Goal: Task Accomplishment & Management: Complete application form

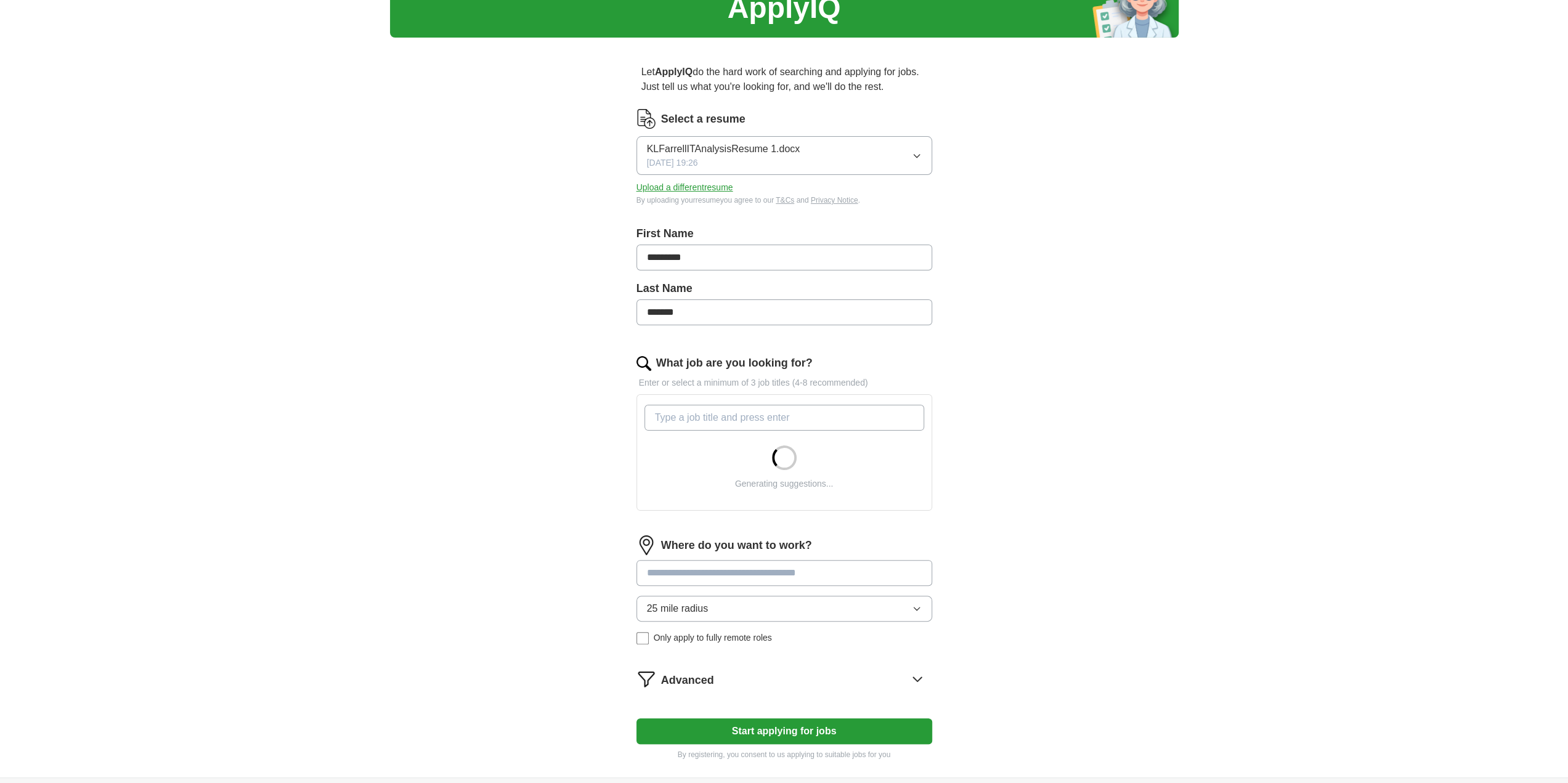
scroll to position [61, 0]
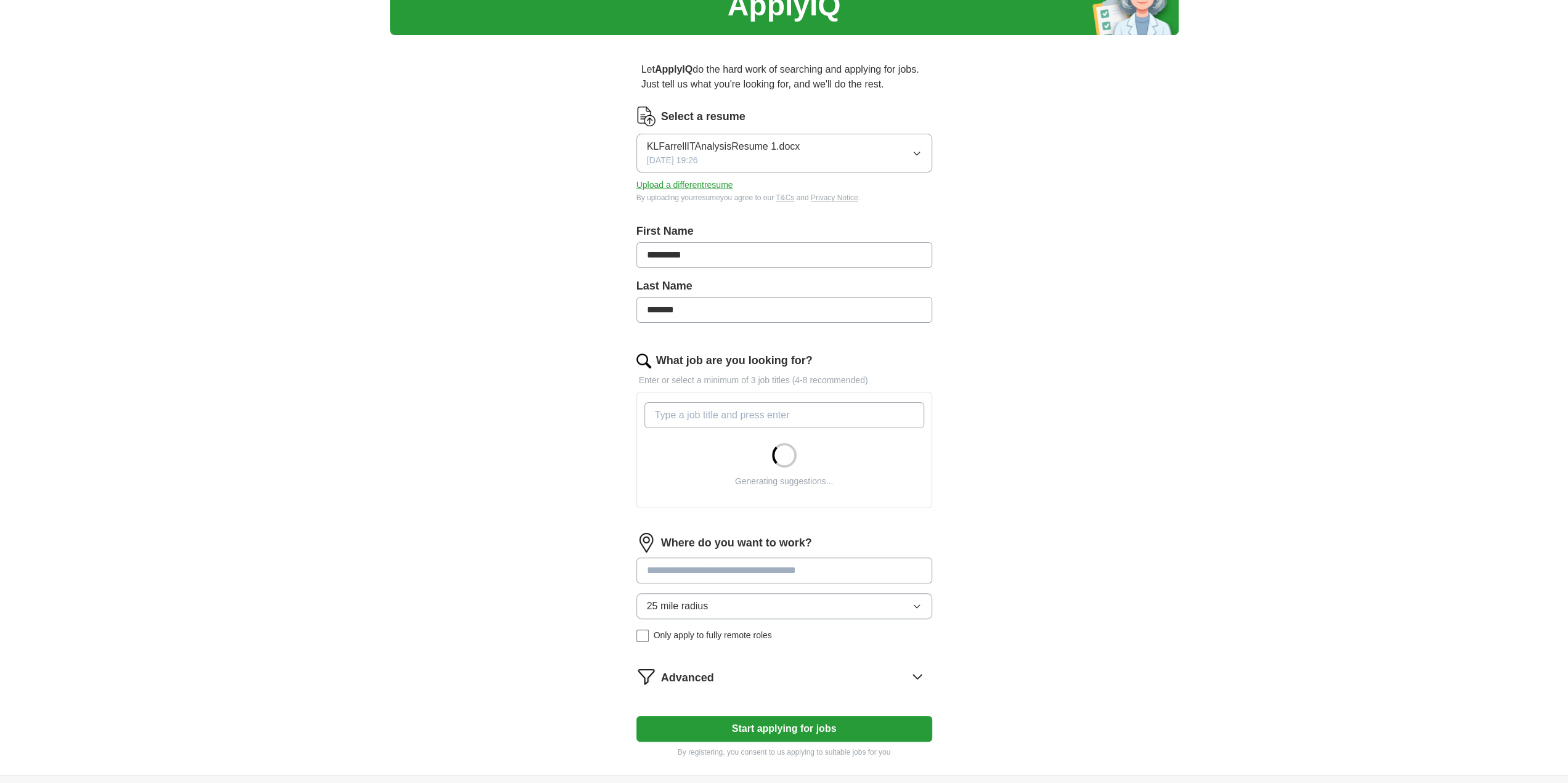
click at [767, 410] on input "What job are you looking for?" at bounding box center [784, 415] width 280 height 26
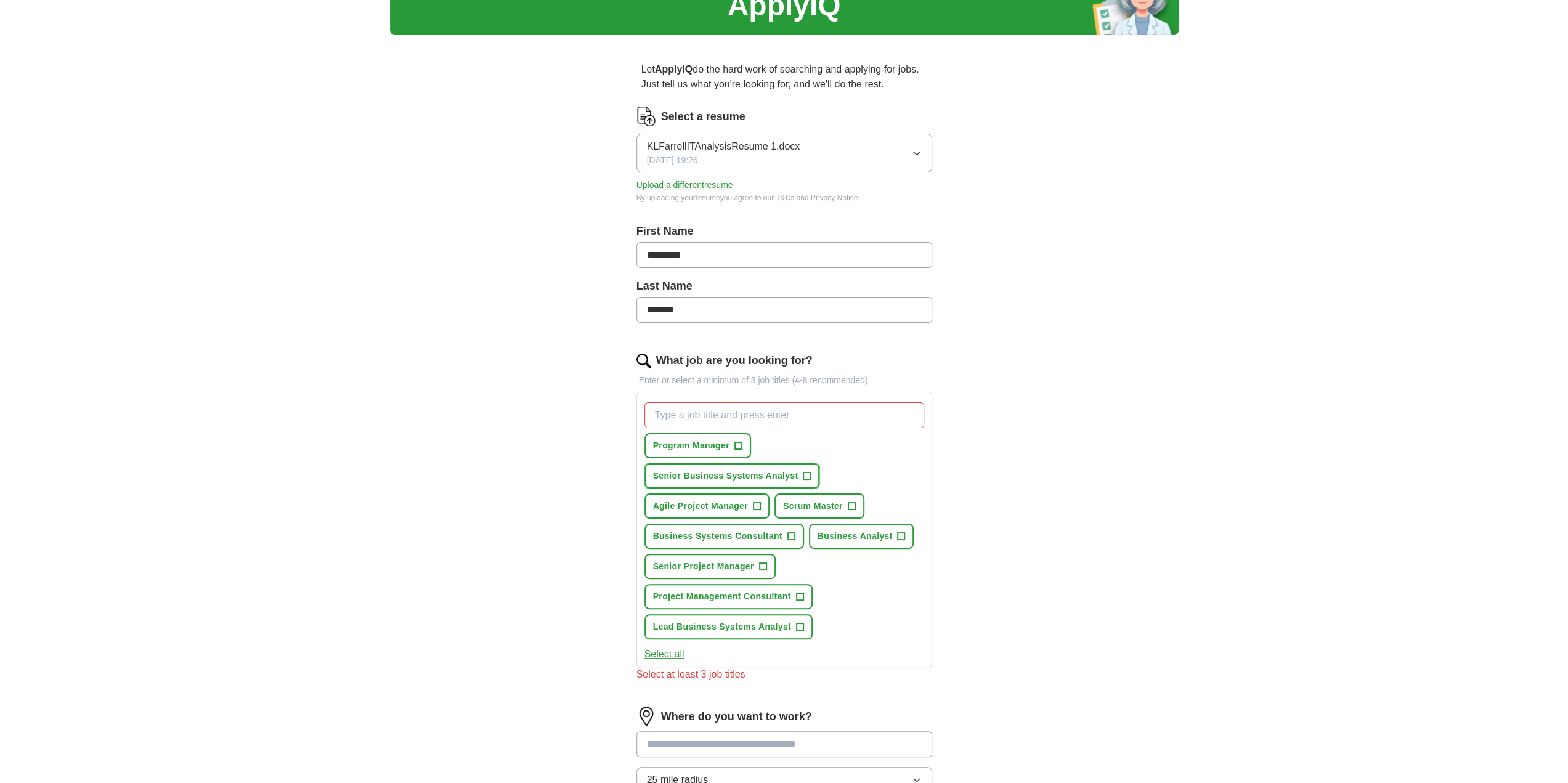
click at [806, 472] on span "+" at bounding box center [807, 477] width 7 height 10
click at [756, 504] on span "+" at bounding box center [757, 507] width 7 height 10
click at [900, 536] on span "+" at bounding box center [901, 536] width 7 height 10
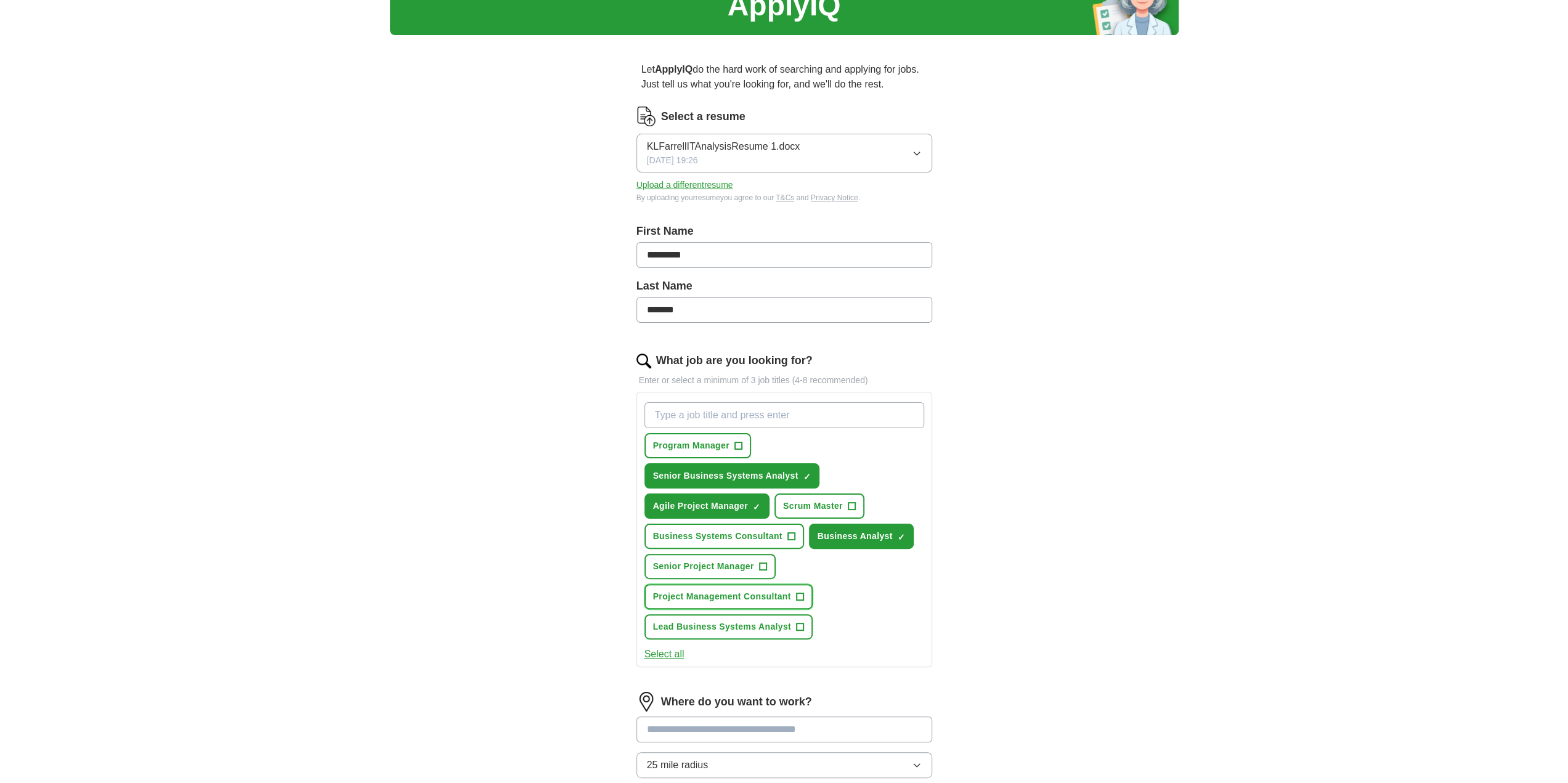
click at [802, 592] on span "+" at bounding box center [799, 597] width 7 height 10
click at [800, 626] on span "+" at bounding box center [799, 628] width 7 height 10
click at [765, 564] on span "+" at bounding box center [763, 567] width 7 height 10
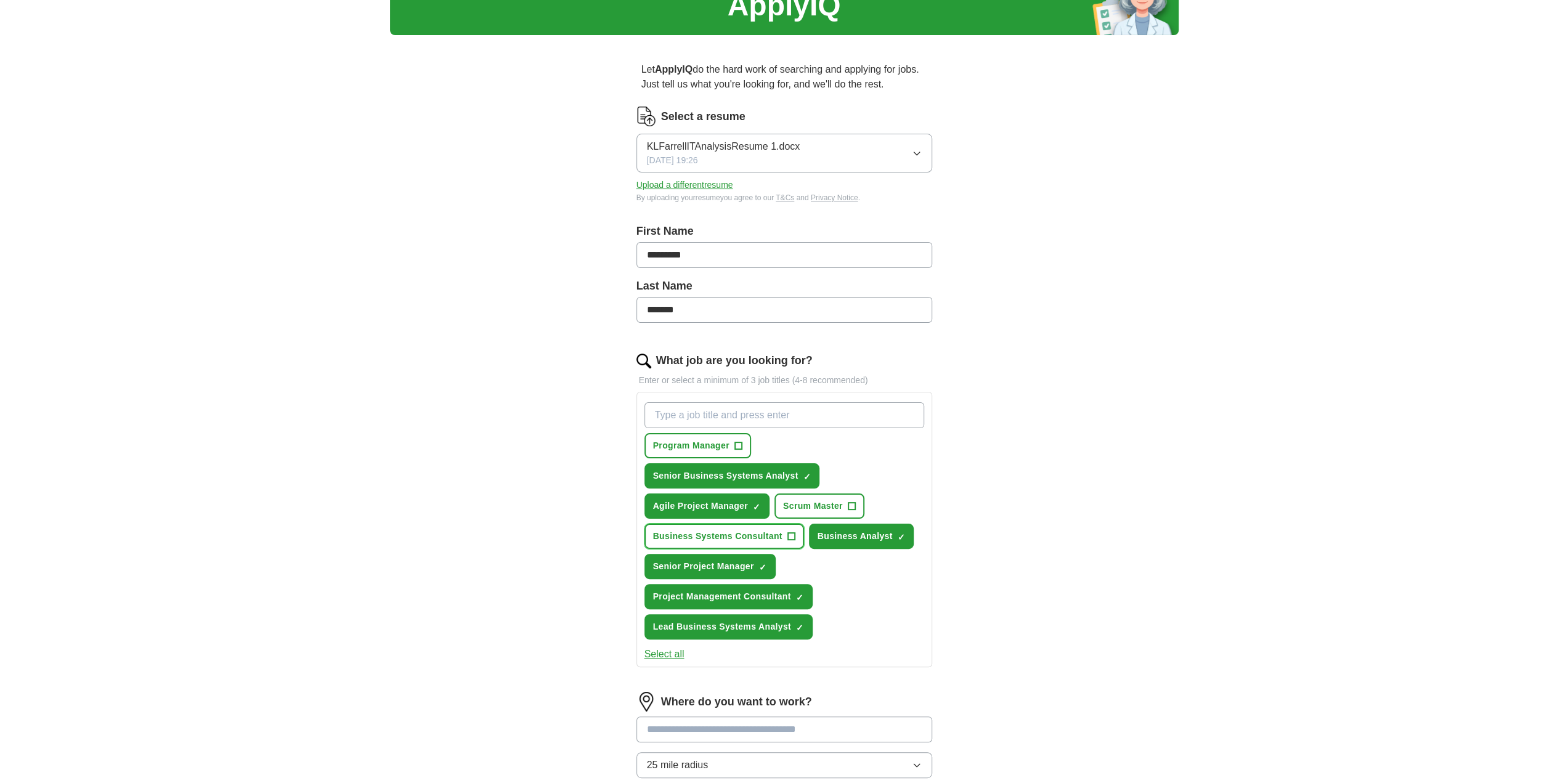
click at [787, 531] on span "+" at bounding box center [791, 536] width 7 height 10
click at [851, 502] on span "+" at bounding box center [851, 507] width 7 height 10
click at [741, 445] on span "+" at bounding box center [738, 446] width 7 height 10
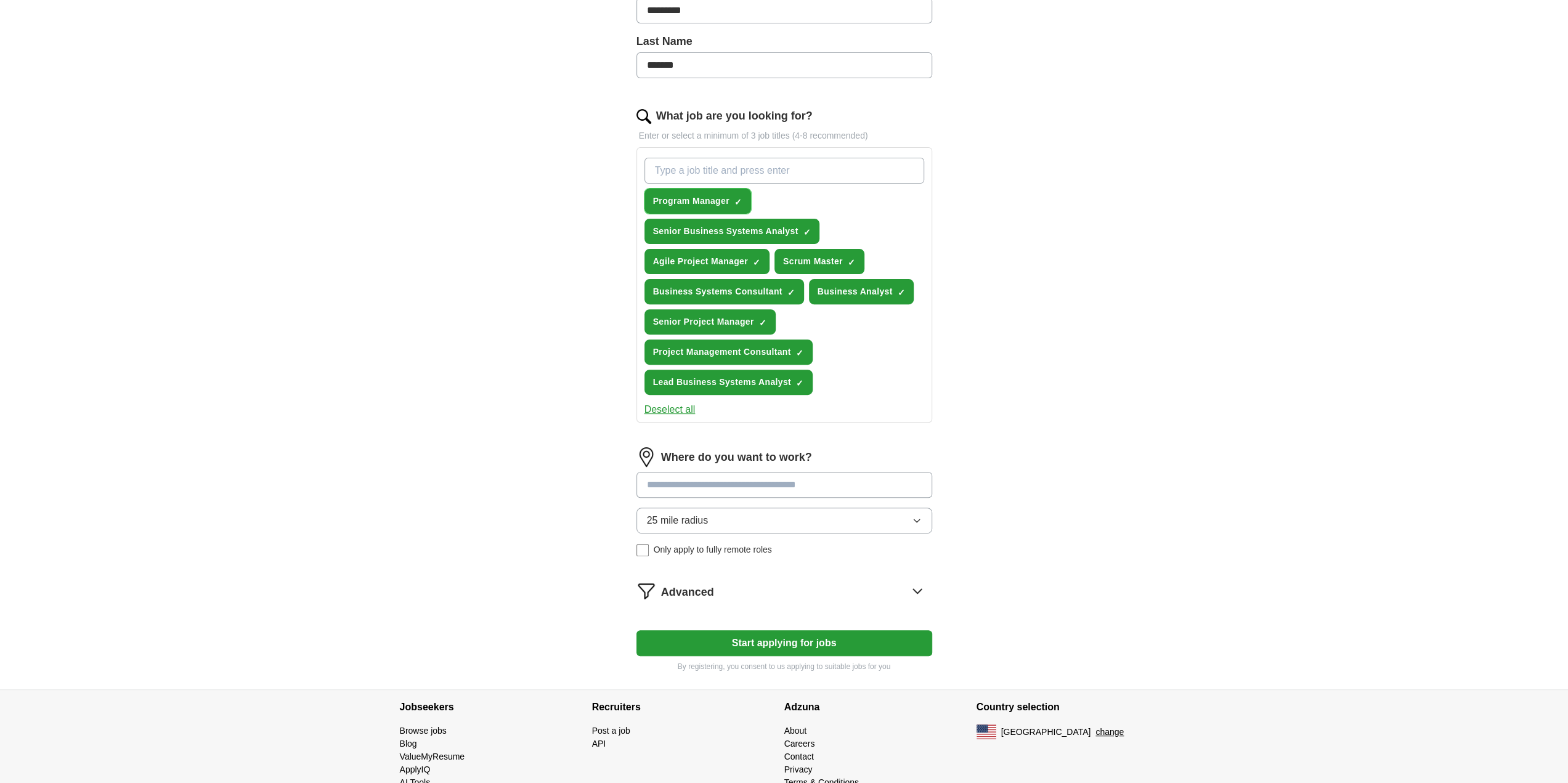
scroll to position [308, 0]
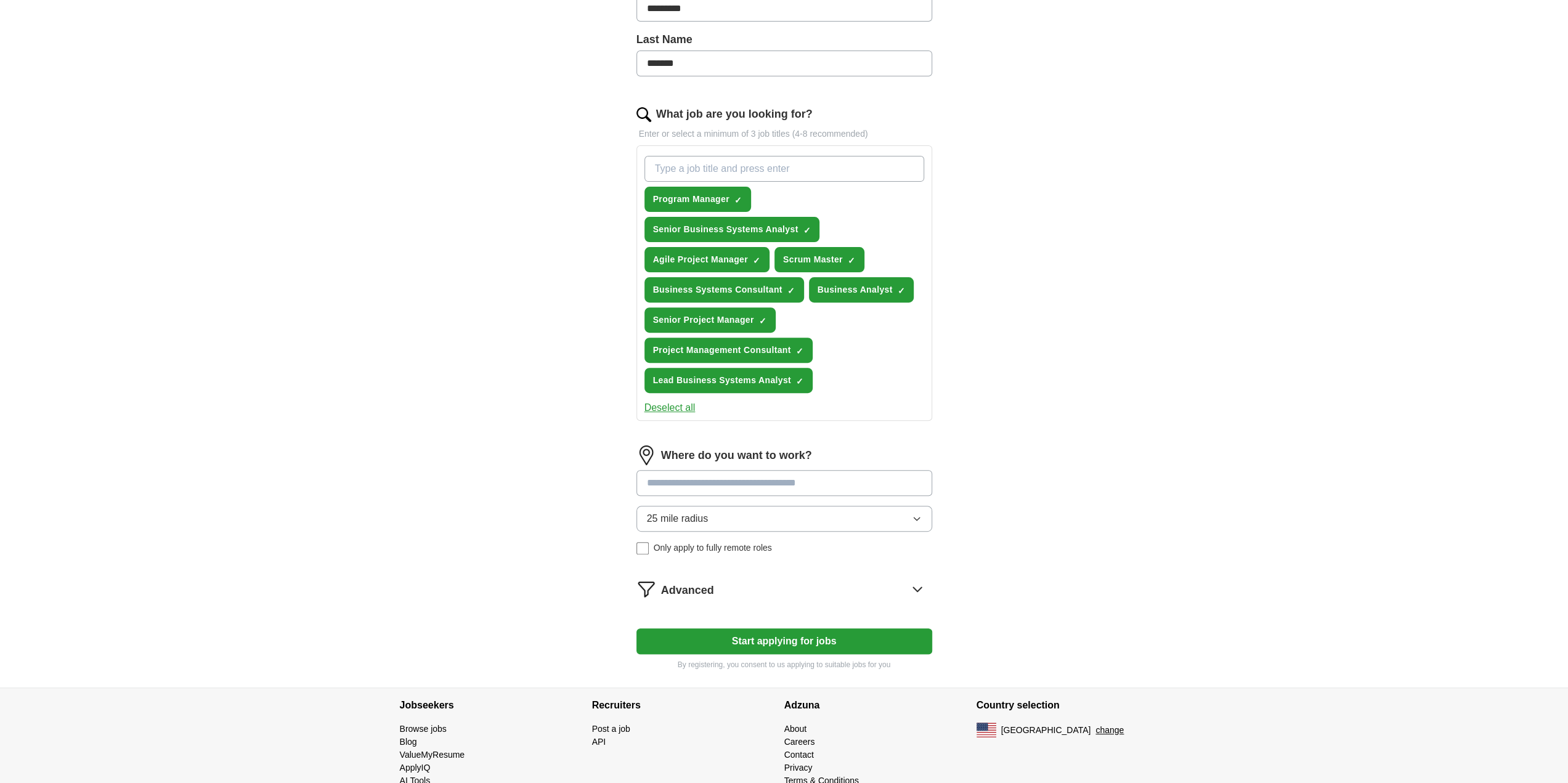
click at [828, 481] on input at bounding box center [784, 483] width 296 height 26
click at [645, 544] on div "25 mile radius Only apply to fully remote roles" at bounding box center [784, 530] width 296 height 48
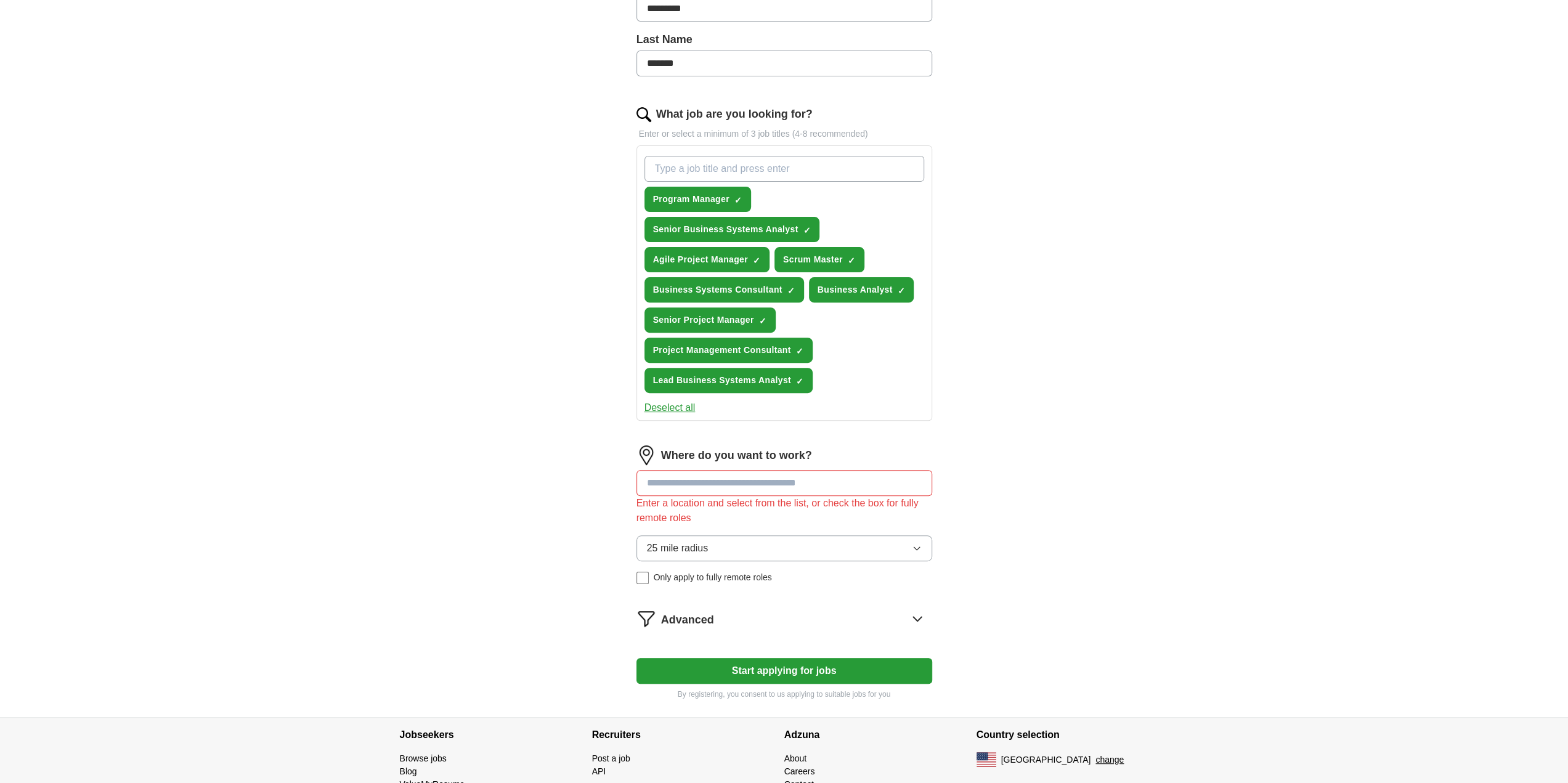
click at [794, 484] on input at bounding box center [784, 483] width 296 height 26
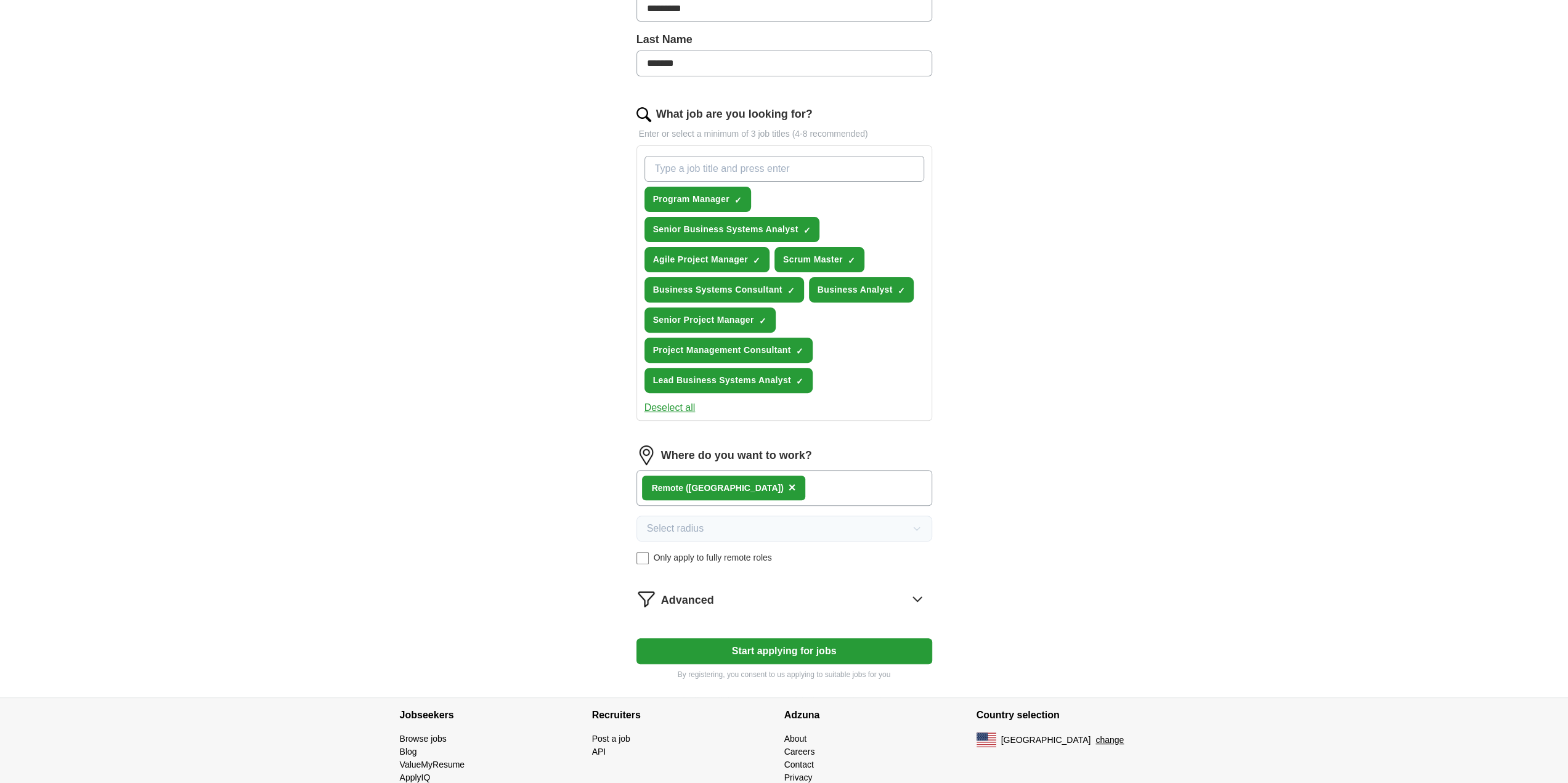
click at [918, 598] on icon at bounding box center [918, 599] width 20 height 20
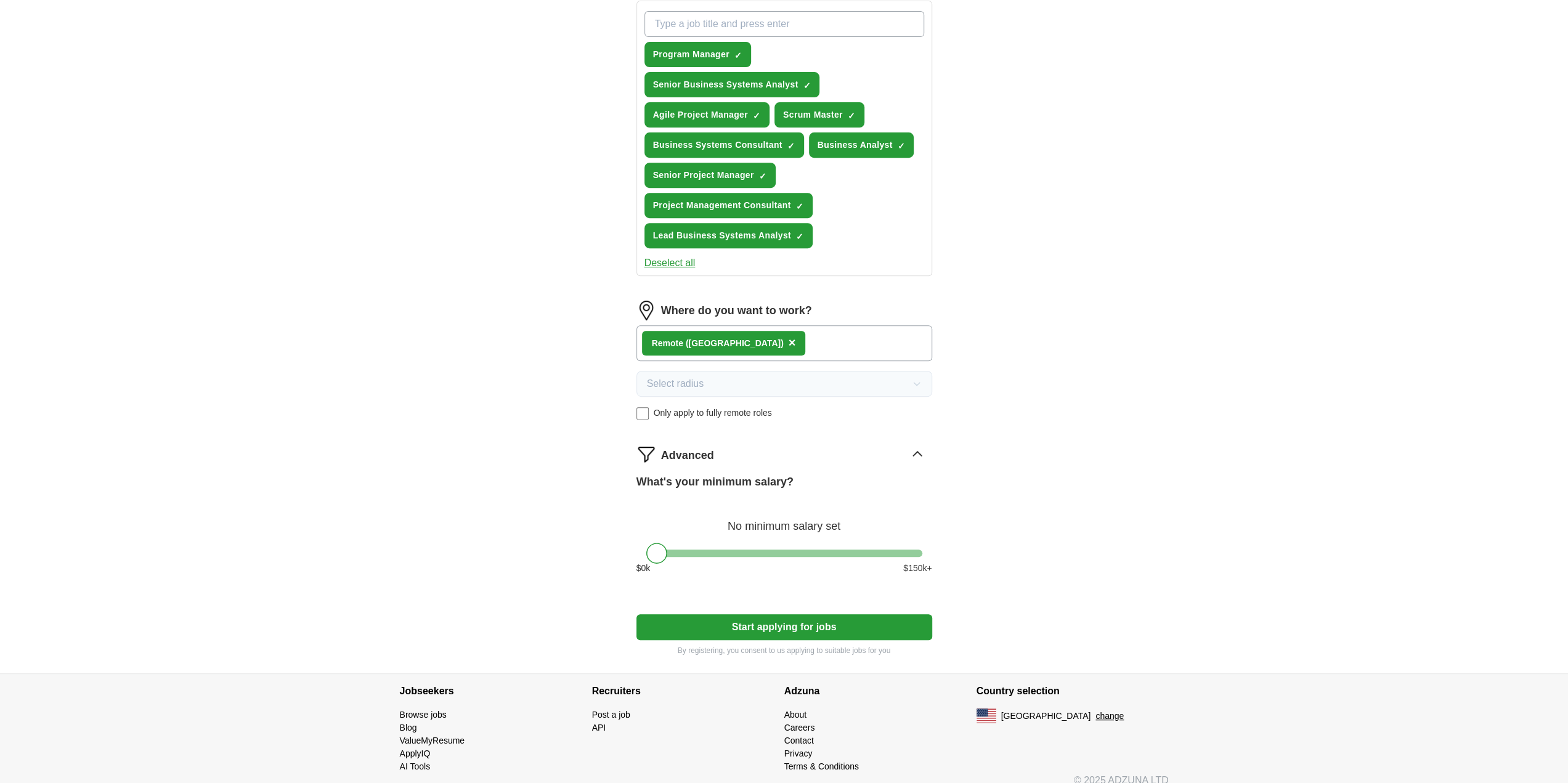
scroll to position [464, 0]
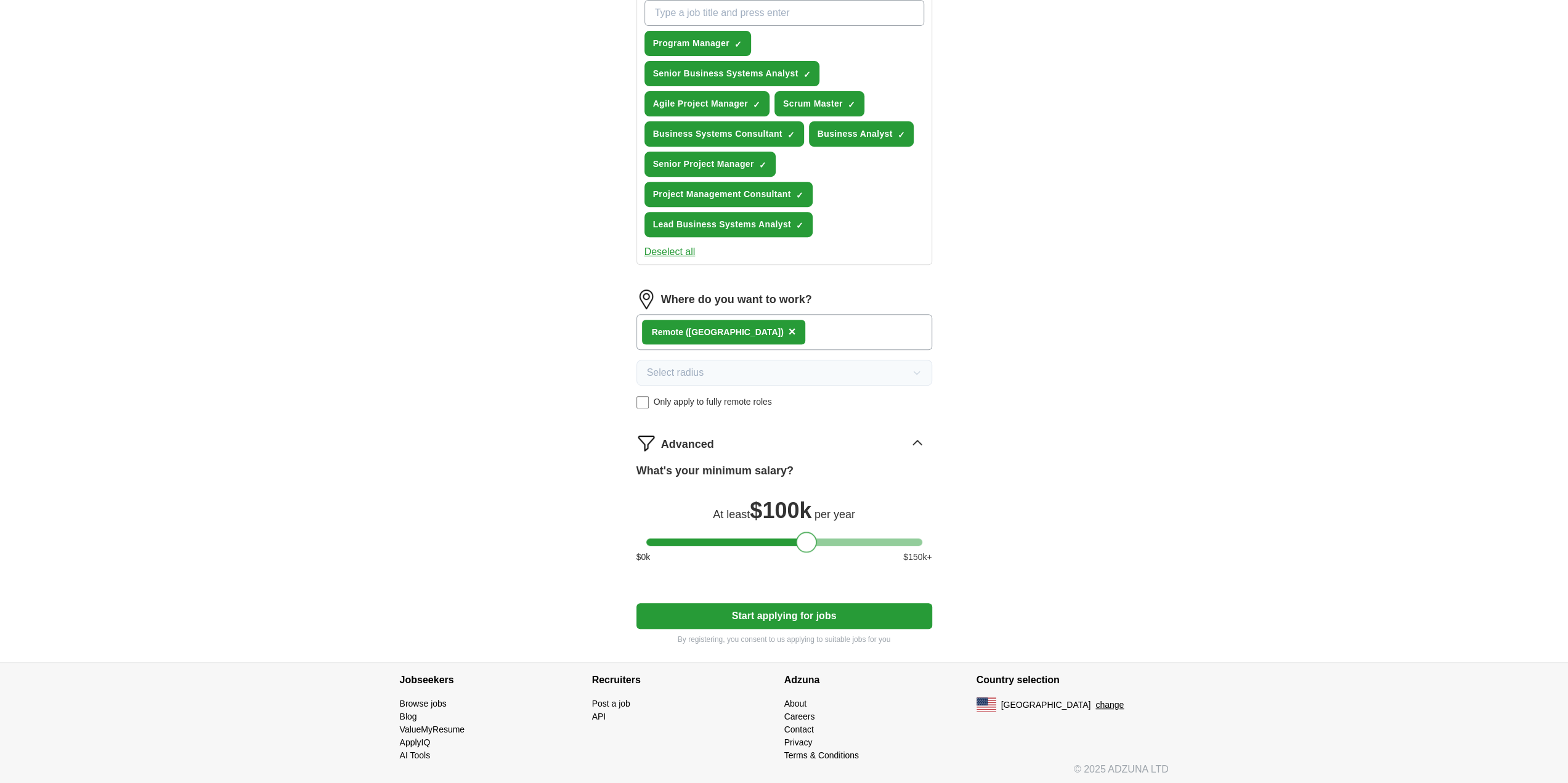
drag, startPoint x: 653, startPoint y: 541, endPoint x: 802, endPoint y: 552, distance: 149.4
click at [802, 552] on div "What's your minimum salary? At least $ 100k per year $ 0 k $ 150 k+" at bounding box center [784, 519] width 296 height 111
click at [789, 610] on button "Start applying for jobs" at bounding box center [784, 616] width 296 height 26
select select "**"
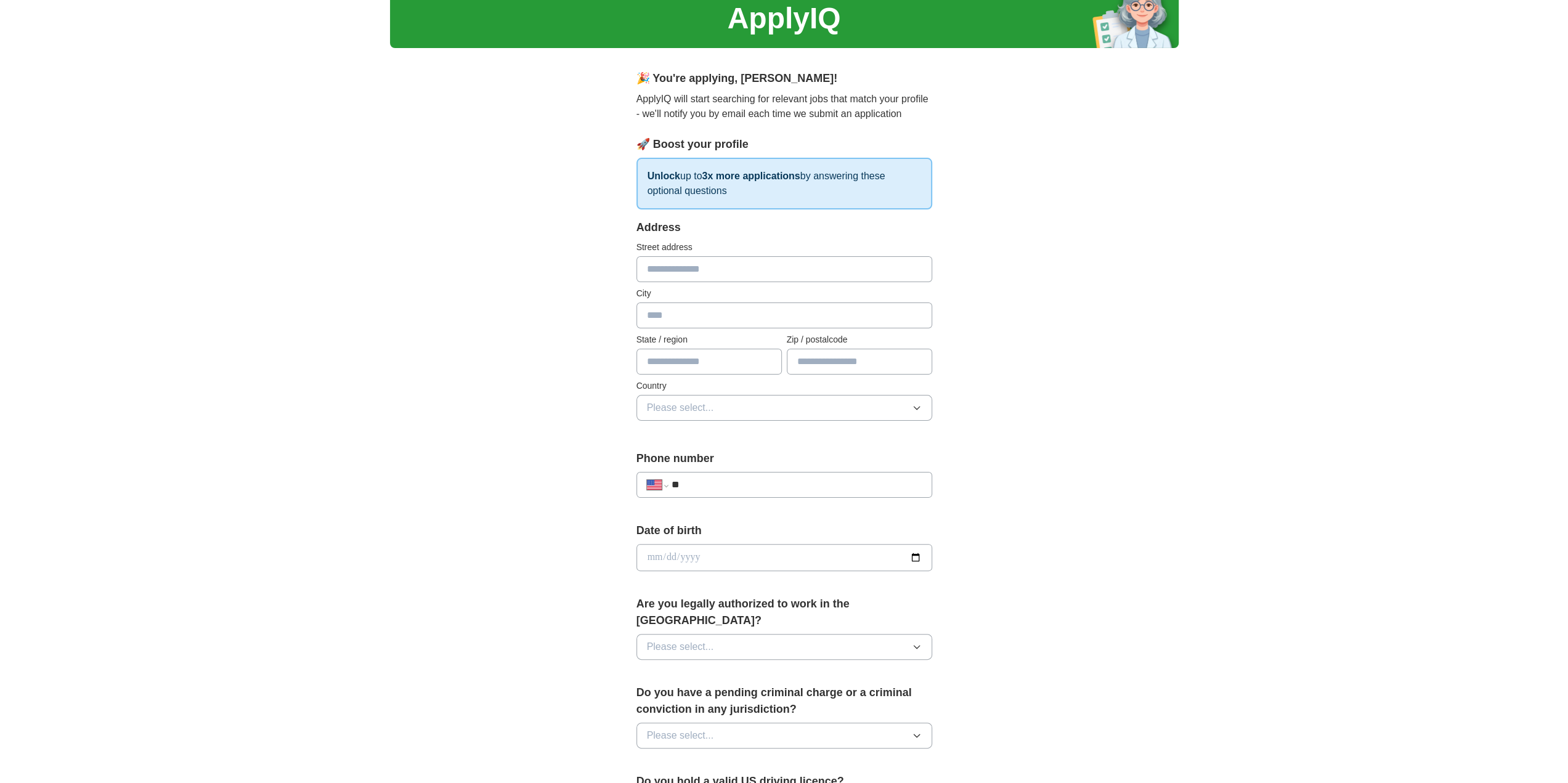
scroll to position [0, 0]
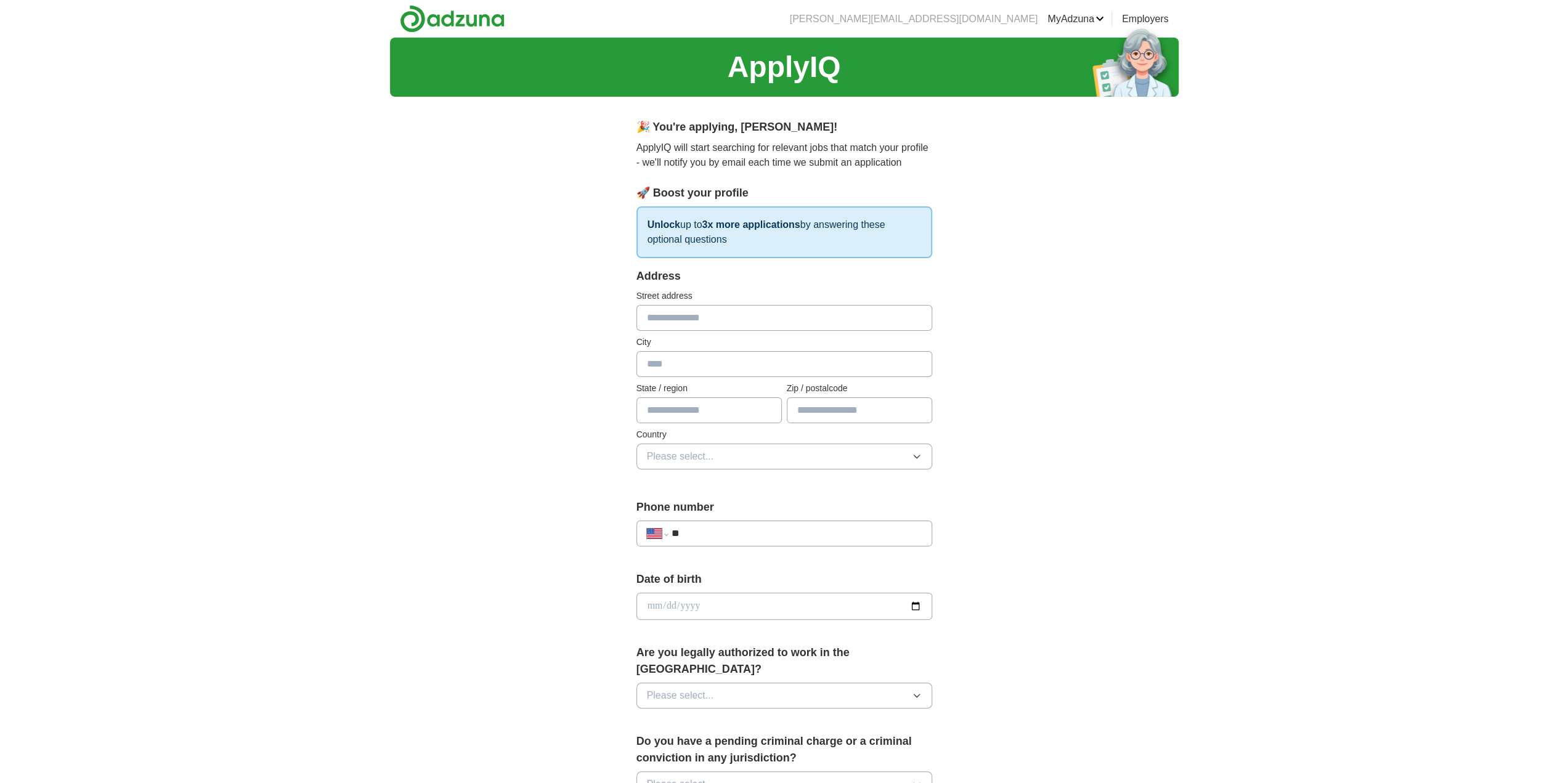
click at [818, 312] on input "text" at bounding box center [784, 318] width 296 height 26
type input "**********"
type input "*********"
type input "**"
type input "*****"
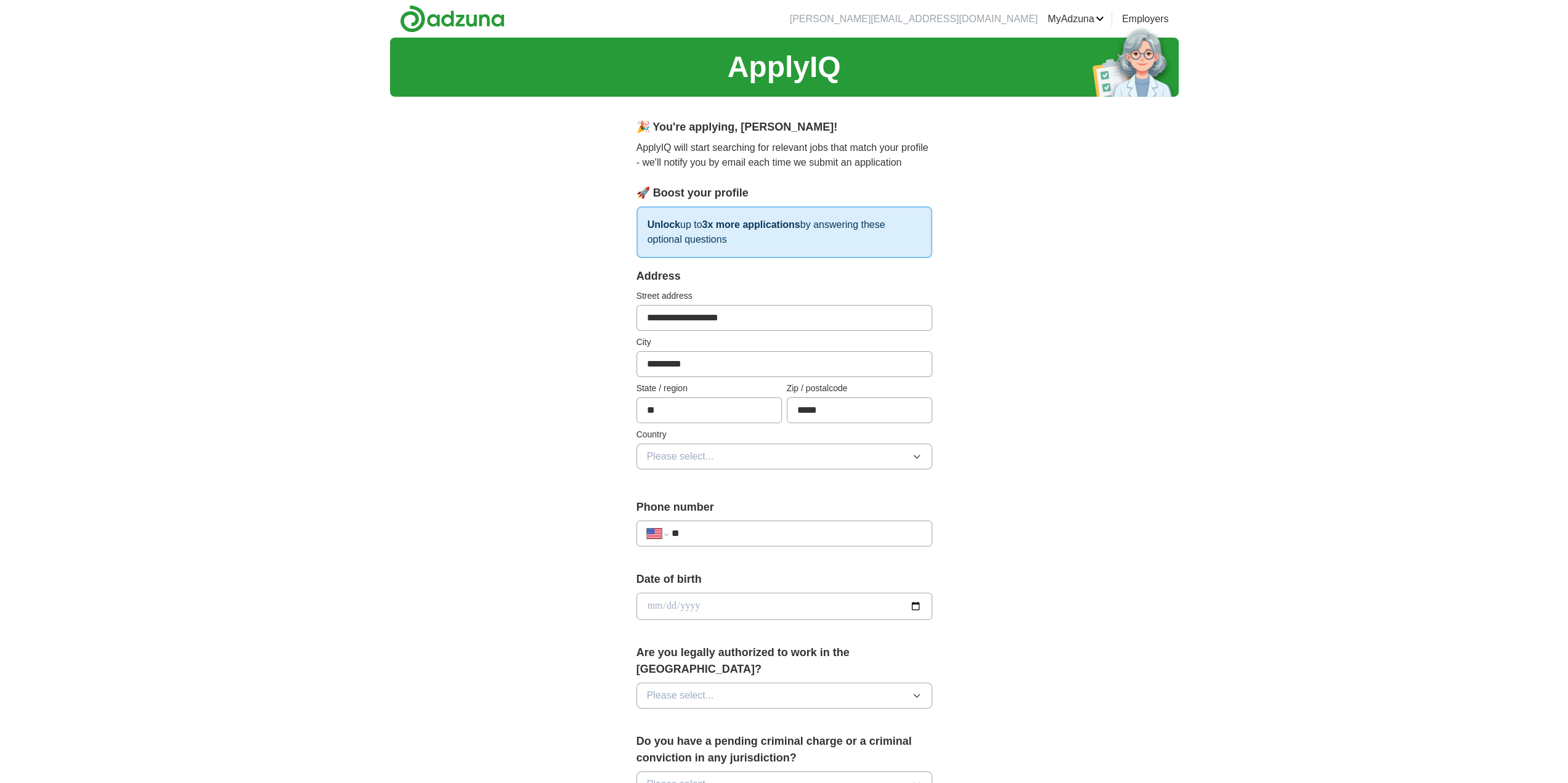
click at [792, 457] on button "Please select..." at bounding box center [784, 457] width 296 height 26
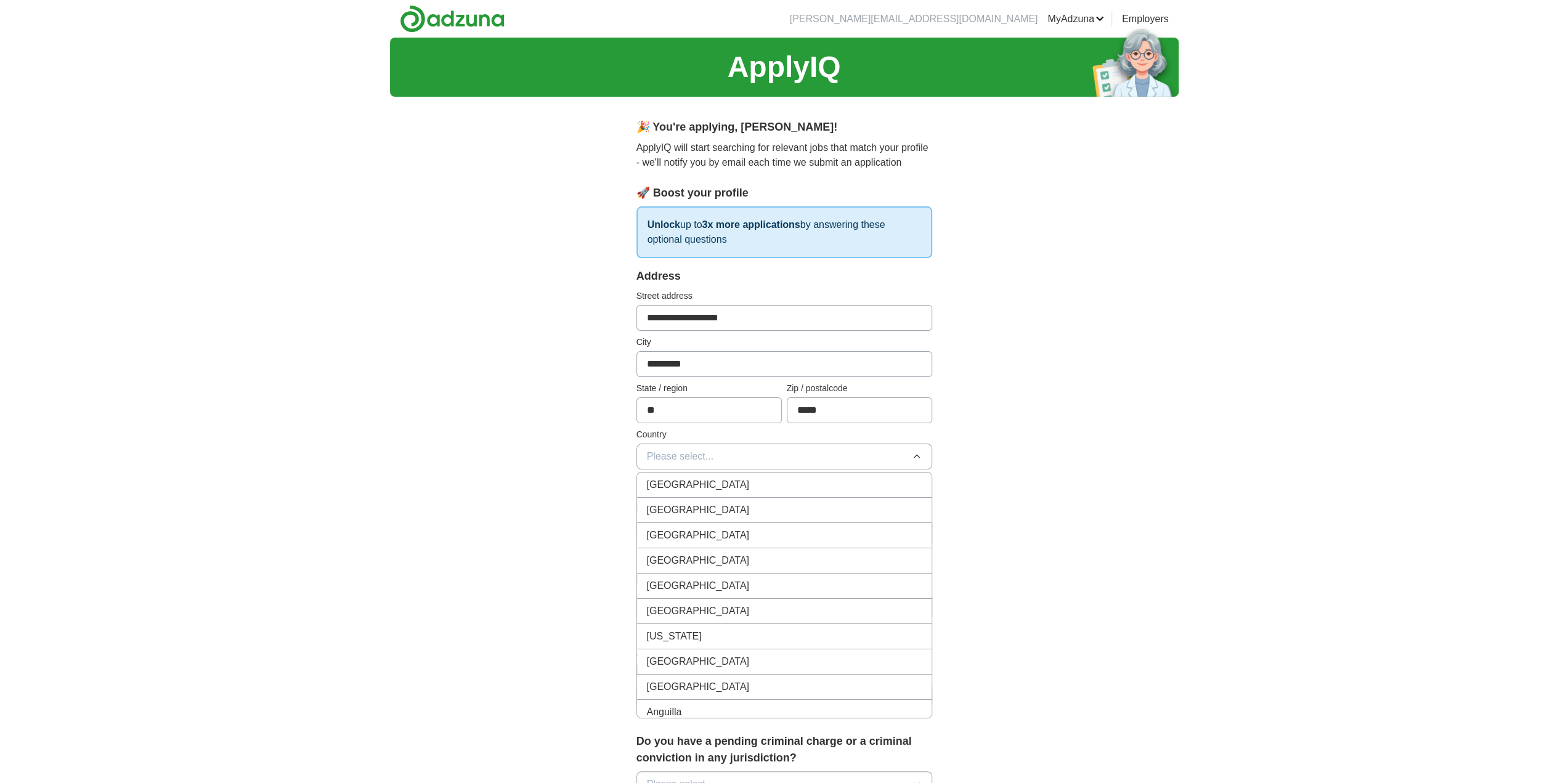
click at [750, 512] on div "[GEOGRAPHIC_DATA]" at bounding box center [784, 510] width 275 height 15
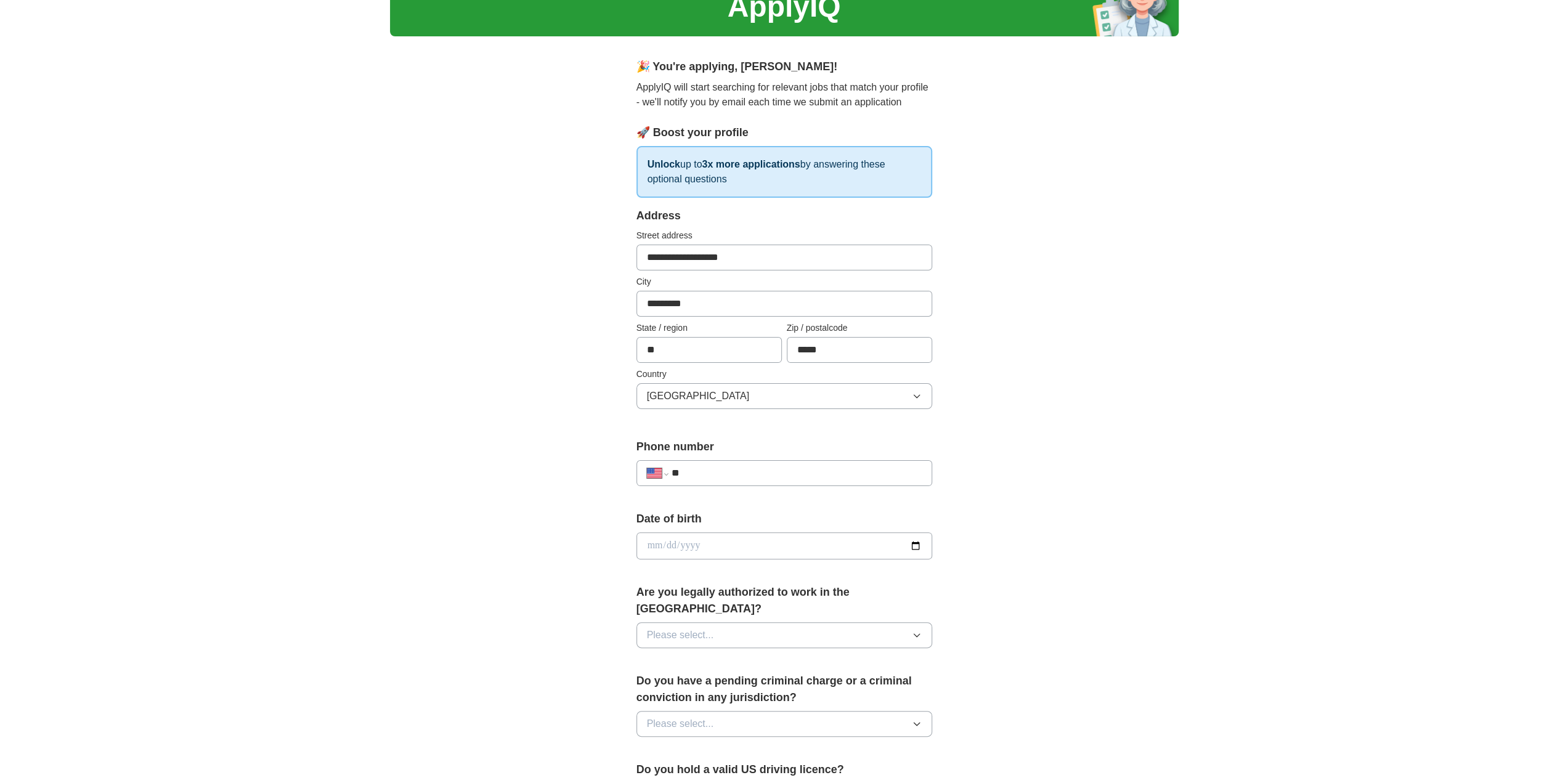
scroll to position [61, 0]
click at [754, 462] on div "**********" at bounding box center [784, 472] width 296 height 26
click at [750, 472] on input "**" at bounding box center [796, 472] width 250 height 15
type input "**********"
click at [671, 548] on input "date" at bounding box center [784, 545] width 296 height 27
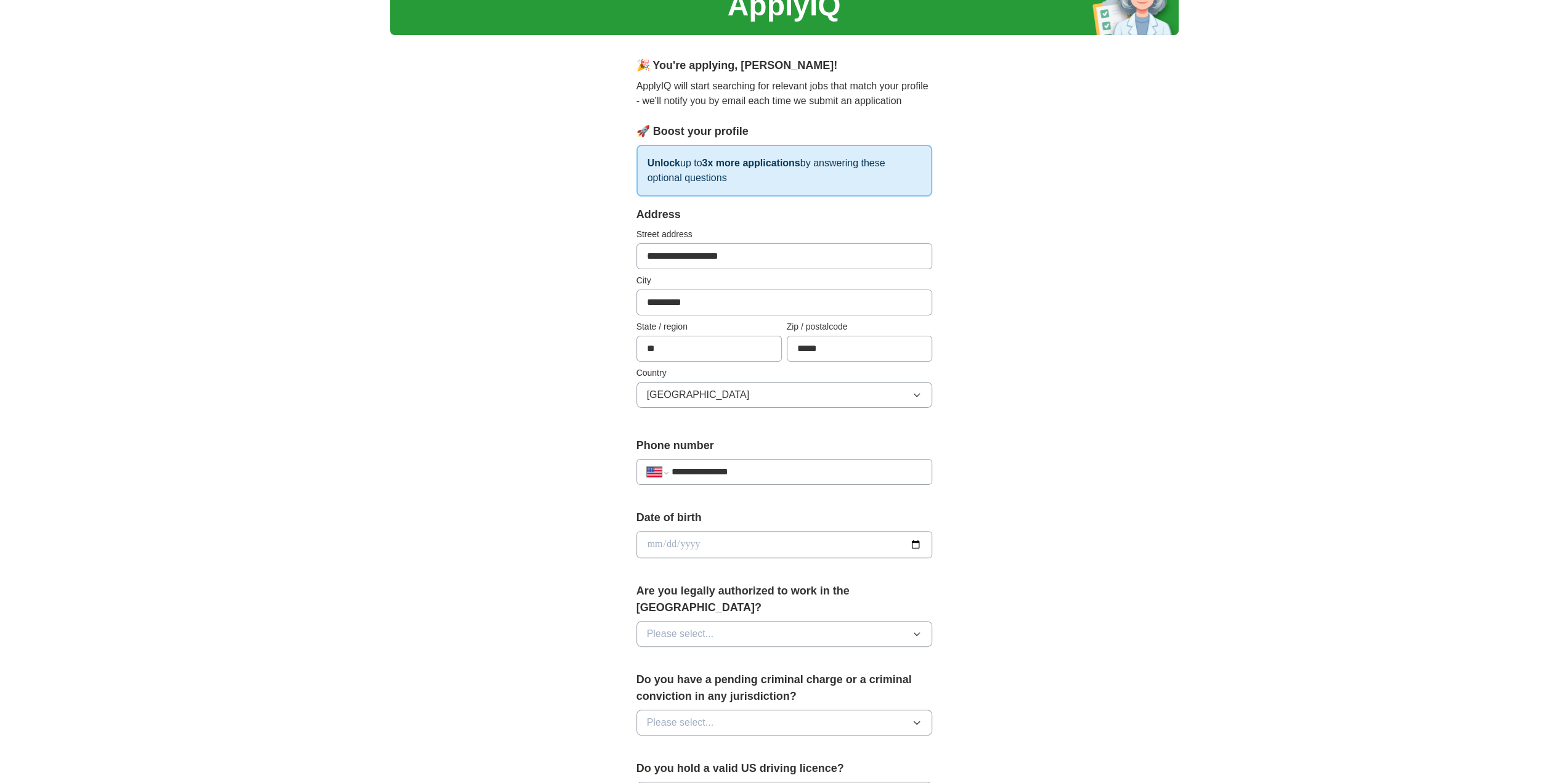
click at [912, 545] on input "date" at bounding box center [784, 545] width 296 height 27
click at [714, 536] on input "date" at bounding box center [784, 545] width 296 height 27
type input "**********"
click at [780, 621] on button "Please select..." at bounding box center [784, 634] width 296 height 26
click at [744, 655] on div "Yes" at bounding box center [784, 662] width 275 height 15
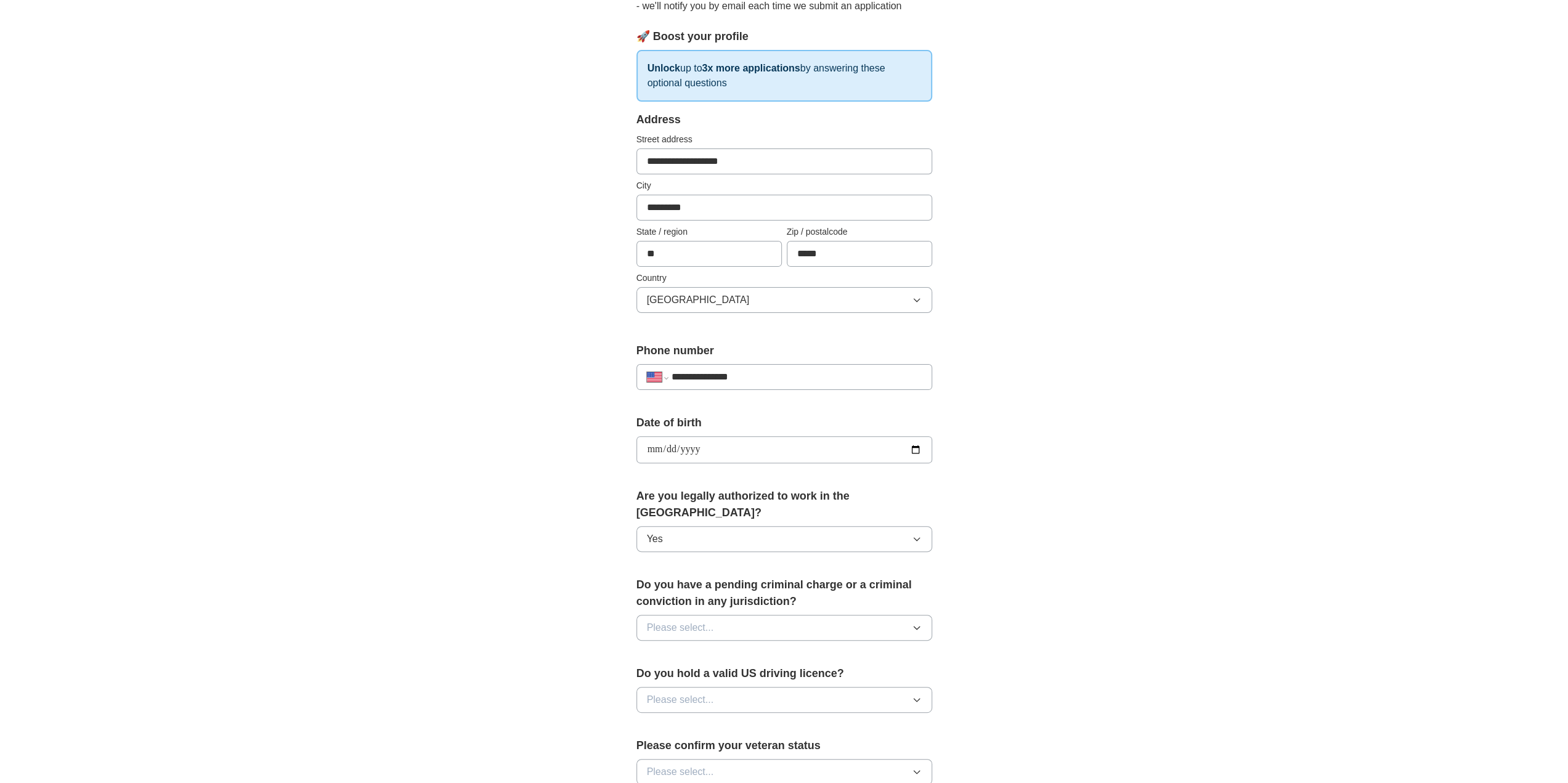
scroll to position [185, 0]
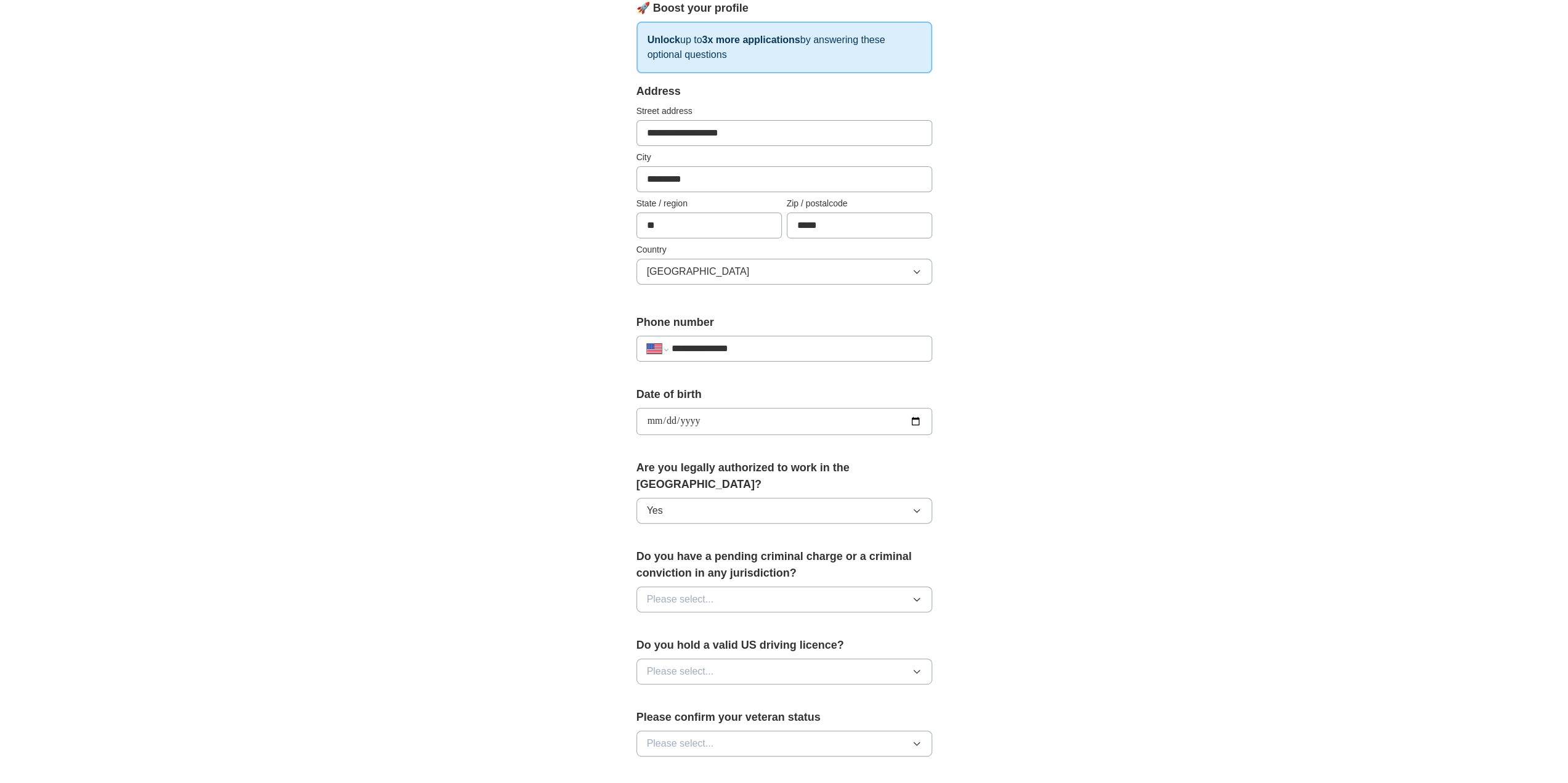
click at [771, 586] on button "Please select..." at bounding box center [784, 599] width 296 height 26
click at [738, 645] on div "No" at bounding box center [784, 653] width 275 height 15
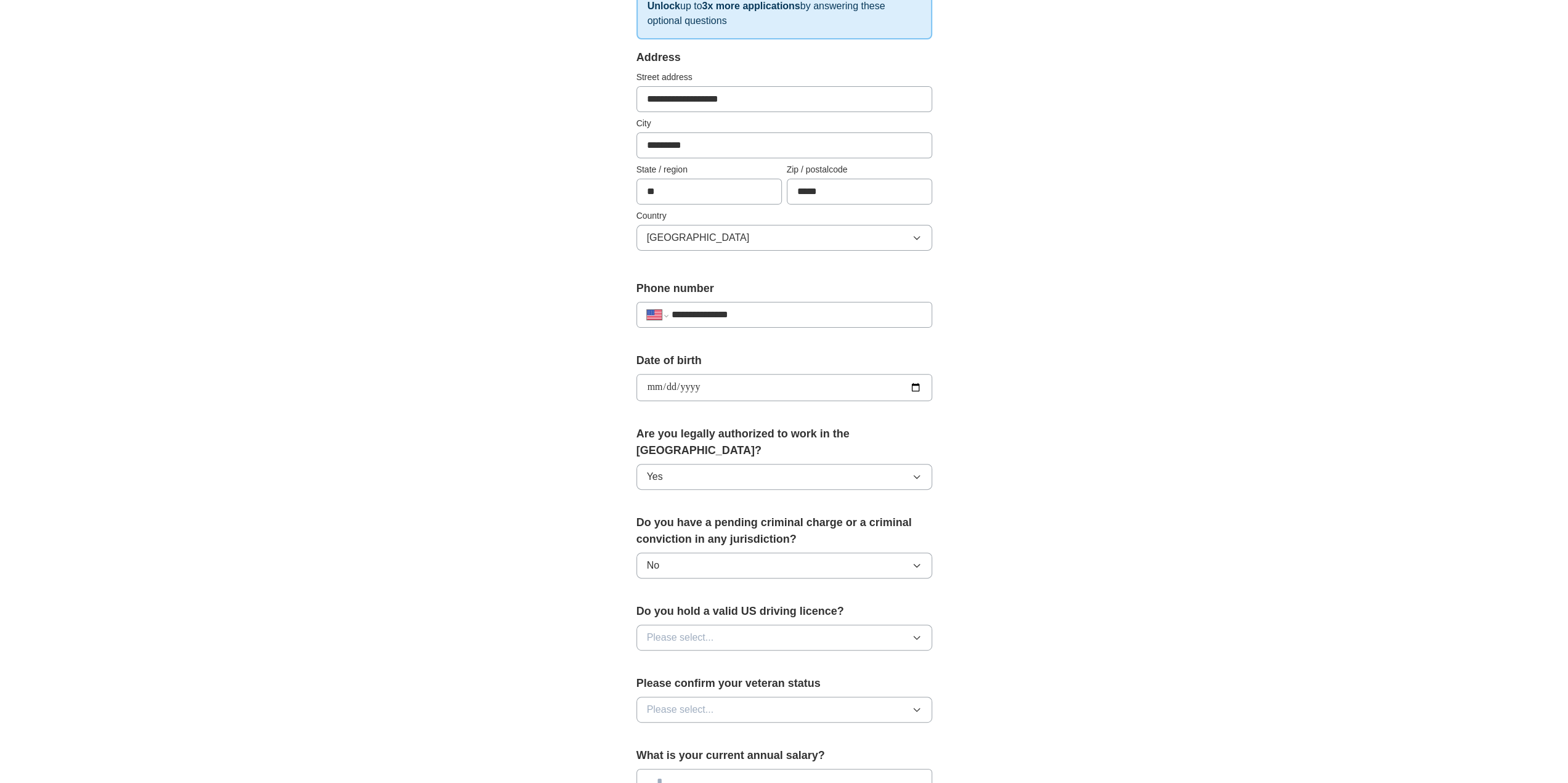
scroll to position [308, 0]
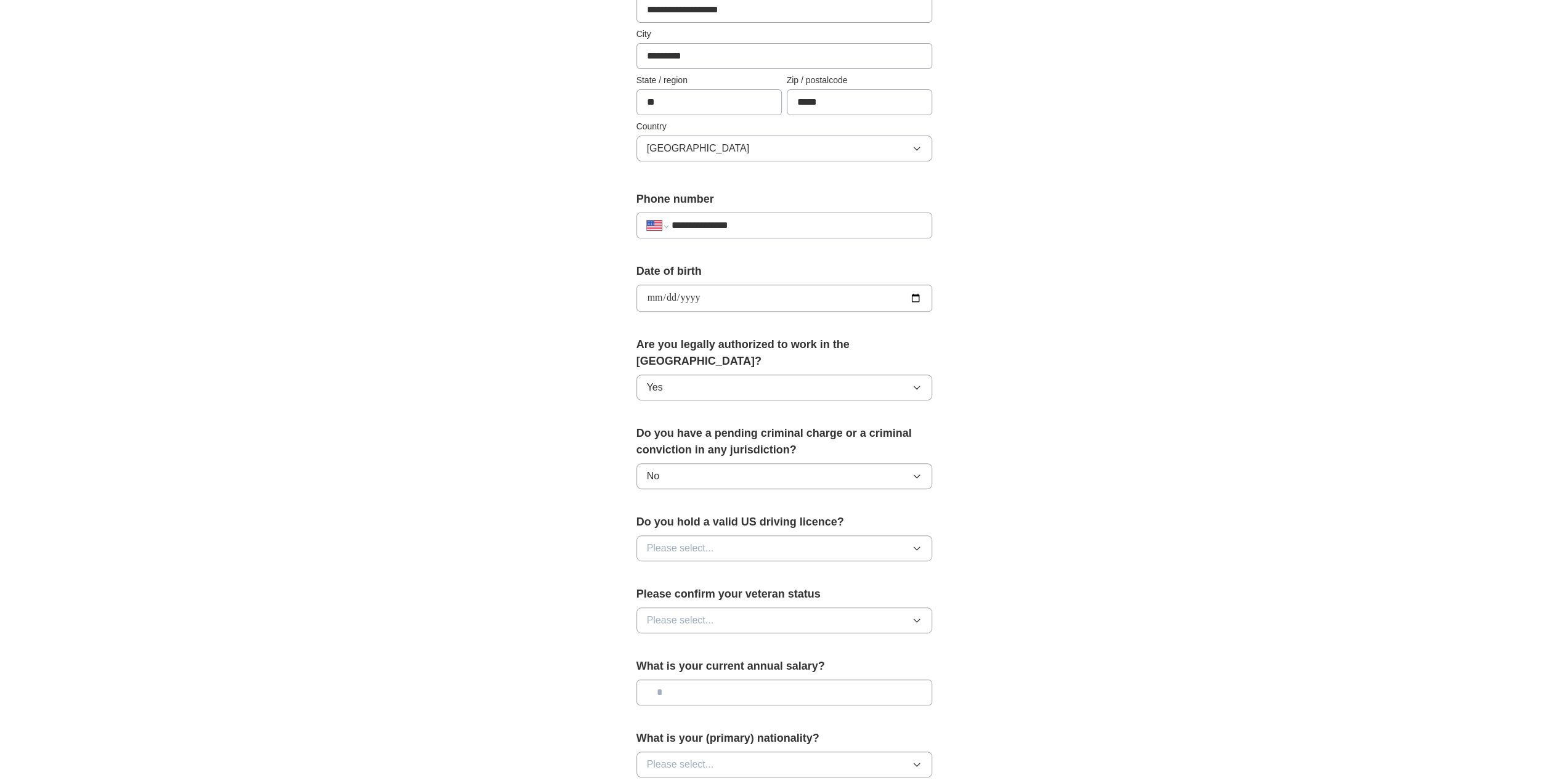
click at [763, 536] on button "Please select..." at bounding box center [784, 549] width 296 height 26
click at [749, 569] on div "Yes" at bounding box center [784, 576] width 275 height 15
click at [753, 608] on button "Please select..." at bounding box center [784, 621] width 296 height 26
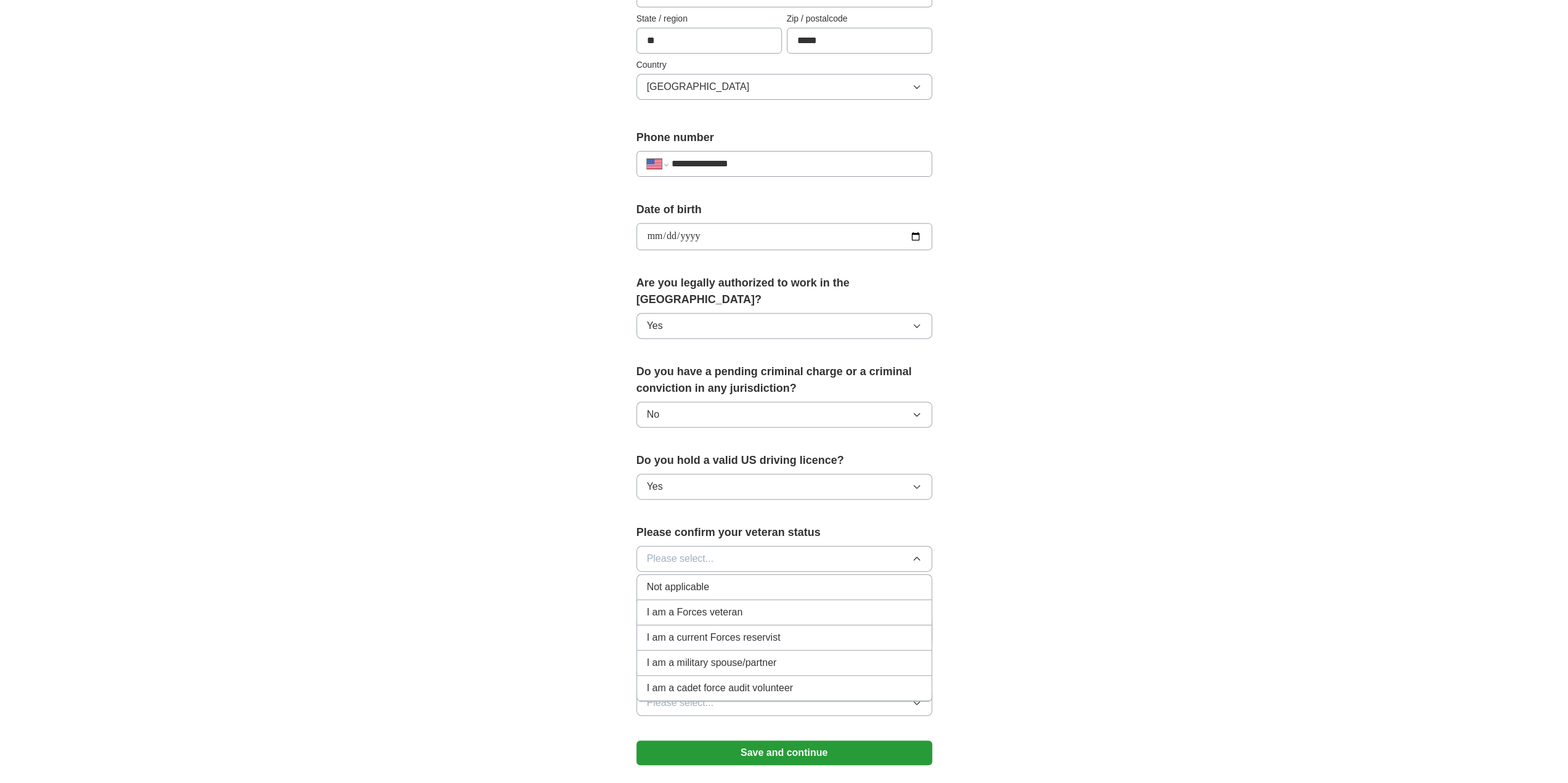
click at [689, 580] on span "Not applicable" at bounding box center [677, 587] width 62 height 15
click at [826, 618] on input "text" at bounding box center [784, 631] width 296 height 26
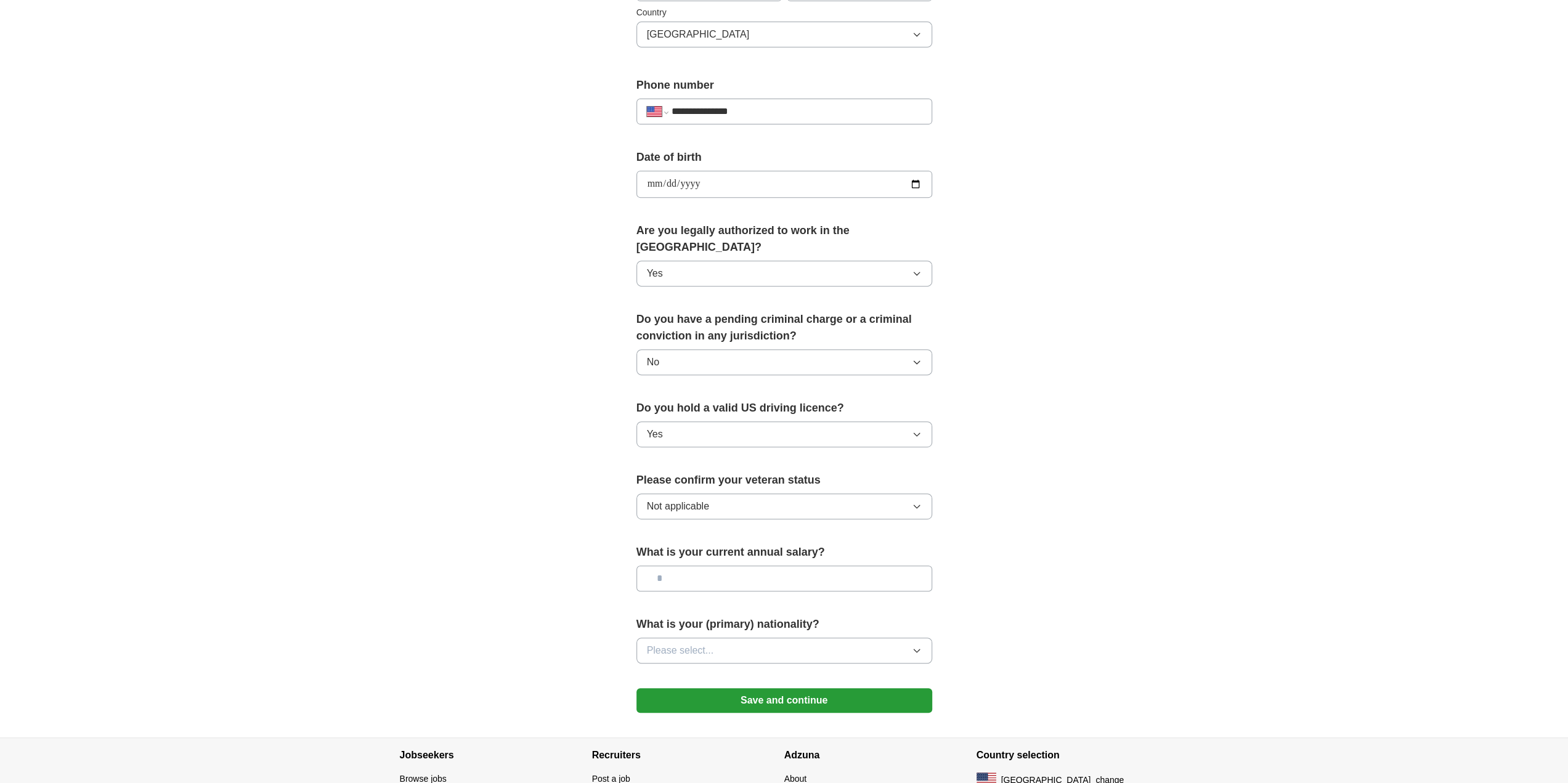
scroll to position [431, 0]
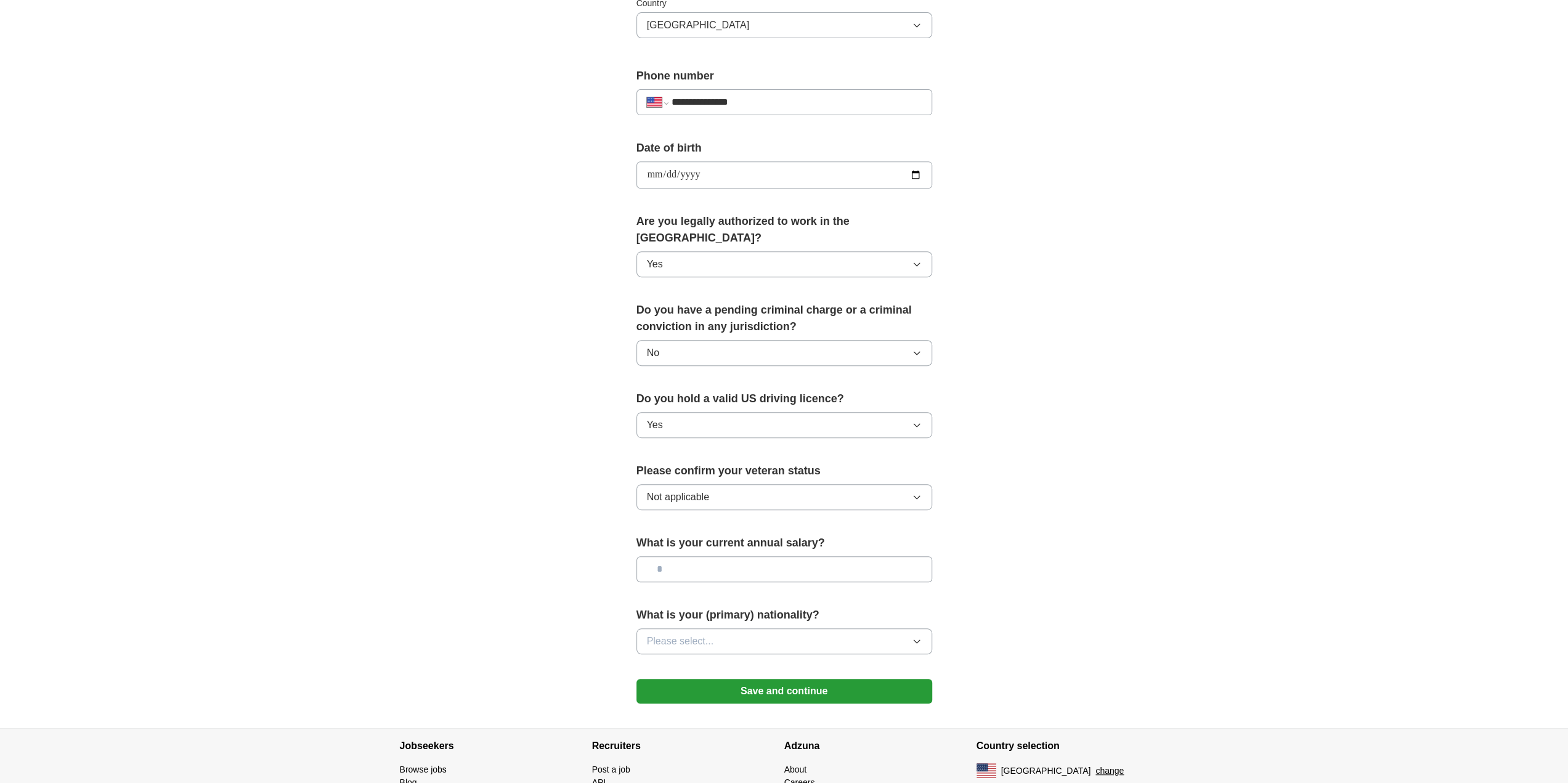
click at [853, 628] on button "Please select..." at bounding box center [784, 641] width 296 height 26
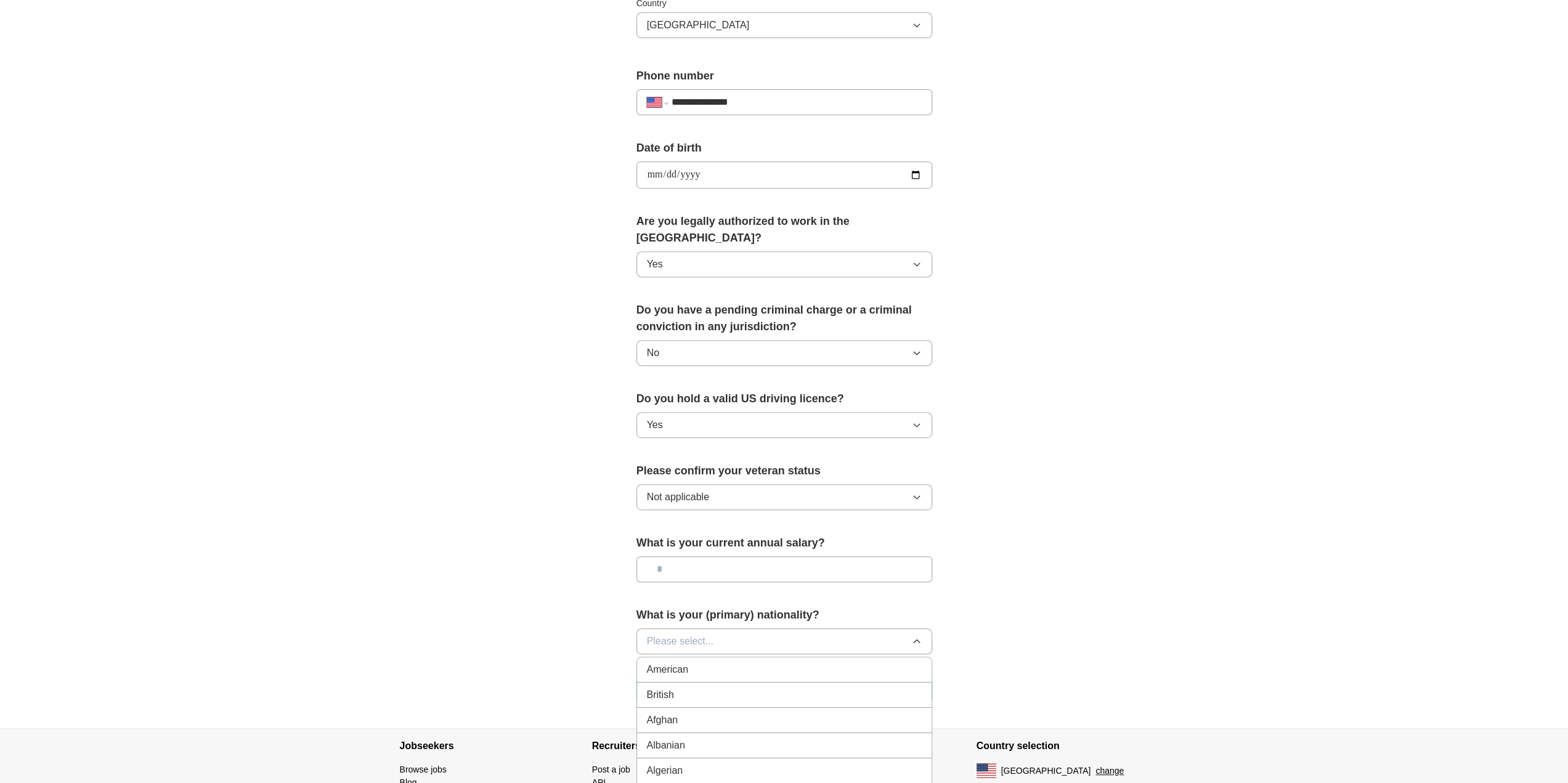
click at [821, 663] on div "American" at bounding box center [784, 670] width 275 height 15
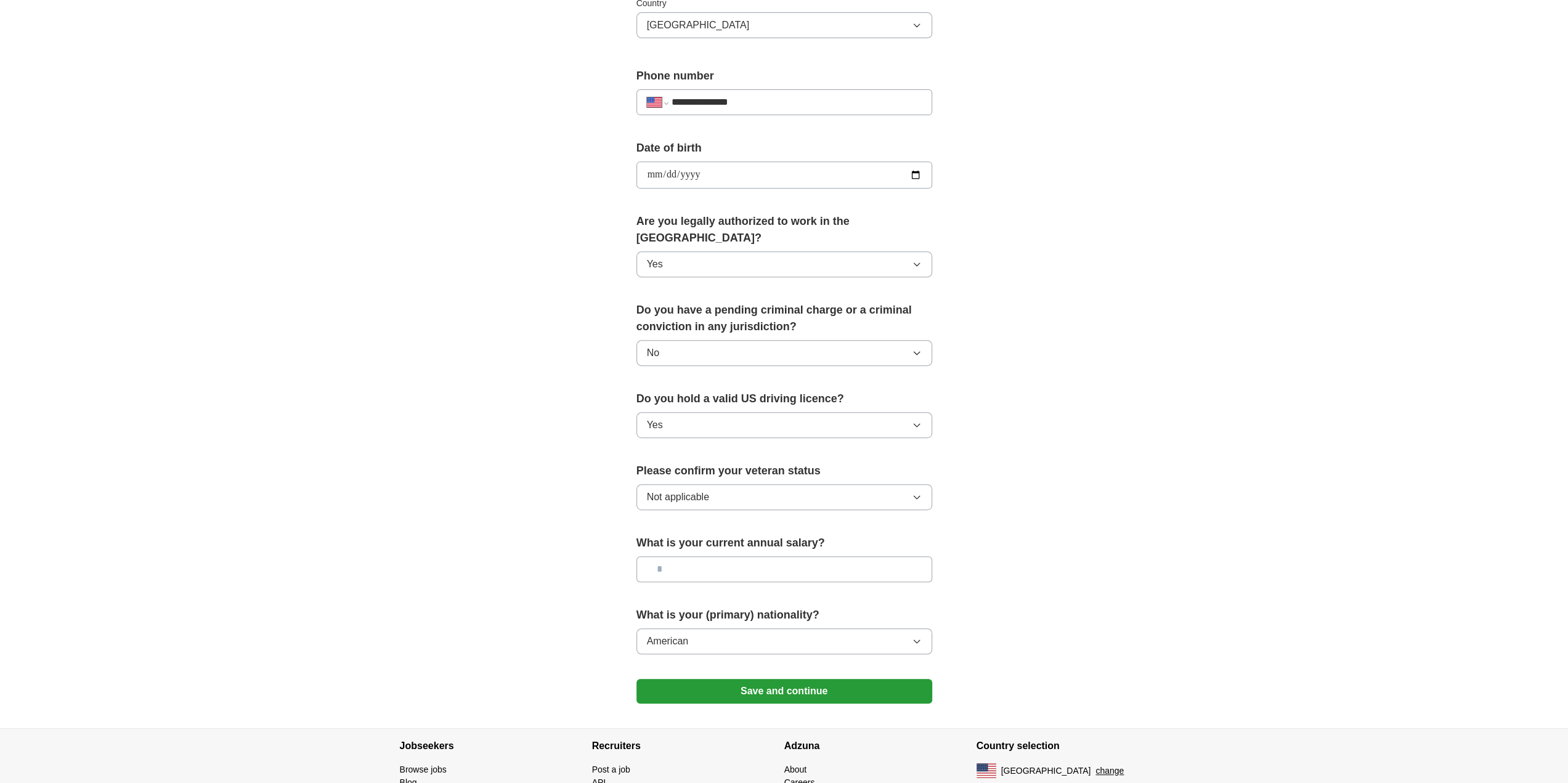
click at [786, 679] on button "Save and continue" at bounding box center [784, 691] width 296 height 25
